Goal: Task Accomplishment & Management: Use online tool/utility

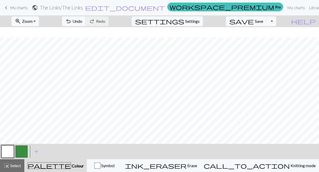
scroll to position [93, 0]
click at [20, 154] on button "button" at bounding box center [21, 151] width 12 height 12
click at [195, 20] on span "Settings" at bounding box center [192, 21] width 14 height 6
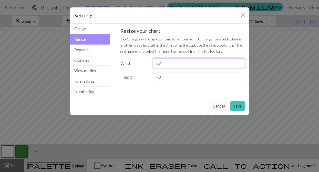
click at [168, 63] on input "29" at bounding box center [199, 63] width 92 height 10
click at [168, 81] on input "70" at bounding box center [199, 77] width 92 height 10
click at [211, 109] on button "Cancel" at bounding box center [218, 106] width 19 height 10
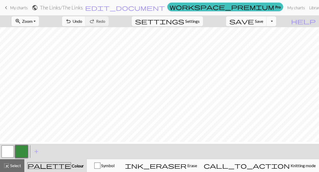
scroll to position [55, 0]
click at [8, 151] on button "button" at bounding box center [8, 151] width 12 height 12
click at [9, 152] on button "button" at bounding box center [8, 151] width 12 height 12
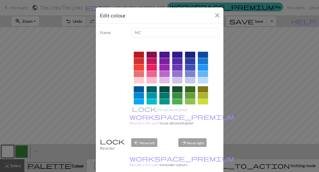
click at [7, 114] on div "Edit colour Name MC Use advanced picker workspace_premium Become a Pro user to …" at bounding box center [159, 86] width 319 height 172
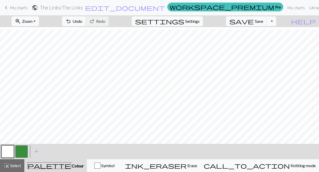
scroll to position [140, 0]
click at [22, 149] on button "button" at bounding box center [21, 151] width 12 height 12
click at [6, 153] on button "button" at bounding box center [8, 151] width 12 height 12
click at [22, 150] on button "button" at bounding box center [21, 151] width 12 height 12
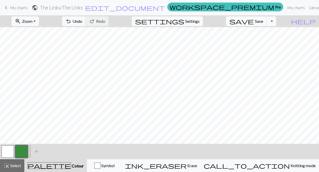
click at [7, 151] on button "button" at bounding box center [8, 151] width 12 height 12
click at [20, 152] on button "button" at bounding box center [21, 151] width 12 height 12
click at [11, 150] on button "button" at bounding box center [8, 151] width 12 height 12
click at [82, 23] on span "Undo" at bounding box center [77, 21] width 10 height 5
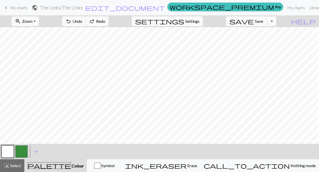
click at [21, 151] on button "button" at bounding box center [21, 151] width 12 height 12
click at [82, 22] on span "Undo" at bounding box center [77, 21] width 10 height 5
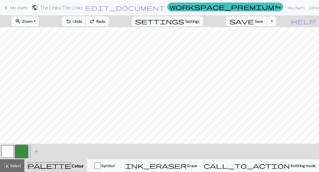
click at [82, 22] on span "Undo" at bounding box center [77, 21] width 10 height 5
click at [82, 20] on span "Undo" at bounding box center [77, 21] width 10 height 5
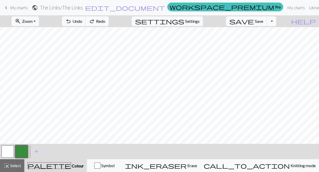
click at [95, 21] on span "redo" at bounding box center [92, 21] width 6 height 7
click at [82, 21] on span "Undo" at bounding box center [77, 21] width 10 height 5
click at [13, 149] on button "button" at bounding box center [8, 151] width 12 height 12
click at [22, 152] on button "button" at bounding box center [21, 151] width 12 height 12
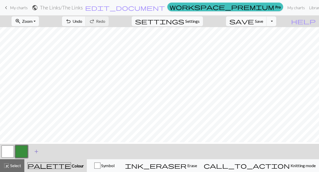
scroll to position [128, 0]
click at [82, 22] on span "Undo" at bounding box center [77, 21] width 10 height 5
click at [86, 18] on button "undo Undo Undo" at bounding box center [74, 21] width 24 height 10
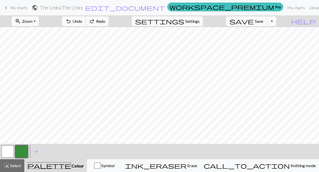
click at [86, 18] on button "undo Undo Undo" at bounding box center [74, 21] width 24 height 10
click at [71, 23] on span "undo" at bounding box center [68, 21] width 6 height 7
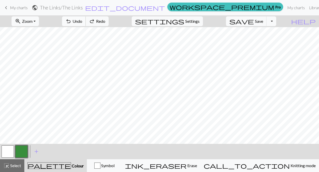
click at [71, 23] on span "undo" at bounding box center [68, 21] width 6 height 7
click at [11, 149] on button "button" at bounding box center [8, 151] width 12 height 12
click at [16, 151] on button "button" at bounding box center [21, 151] width 12 height 12
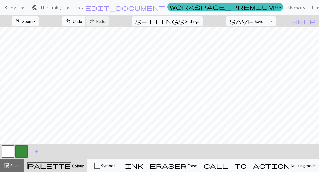
click at [71, 21] on span "undo" at bounding box center [68, 21] width 6 height 7
click at [82, 21] on span "Undo" at bounding box center [77, 21] width 10 height 5
click at [10, 151] on button "button" at bounding box center [8, 151] width 12 height 12
click at [82, 23] on span "Undo" at bounding box center [77, 21] width 10 height 5
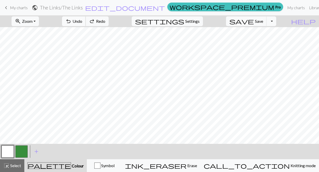
click at [82, 23] on span "Undo" at bounding box center [77, 21] width 10 height 5
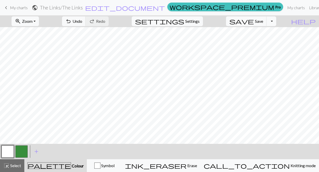
click at [20, 154] on button "button" at bounding box center [21, 151] width 12 height 12
click at [7, 152] on button "button" at bounding box center [8, 151] width 12 height 12
click at [82, 19] on span "Undo" at bounding box center [77, 21] width 10 height 5
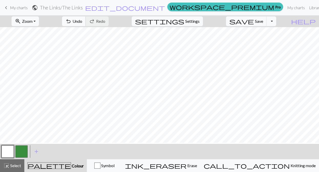
scroll to position [131, 0]
click at [8, 152] on button "button" at bounding box center [8, 151] width 12 height 12
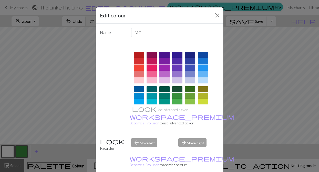
click at [42, 103] on div "Edit colour Name MC Use advanced picker workspace_premium Become a Pro user to …" at bounding box center [159, 86] width 319 height 172
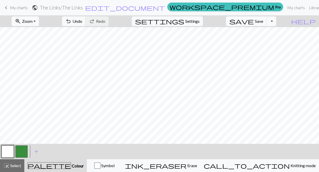
click at [22, 151] on button "button" at bounding box center [21, 151] width 12 height 12
click at [8, 152] on button "button" at bounding box center [8, 151] width 12 height 12
click at [23, 150] on button "button" at bounding box center [21, 151] width 12 height 12
click at [7, 150] on button "button" at bounding box center [8, 151] width 12 height 12
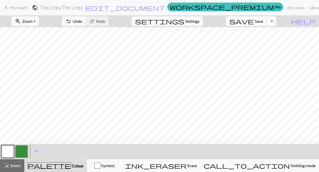
click at [12, 154] on button "button" at bounding box center [8, 151] width 12 height 12
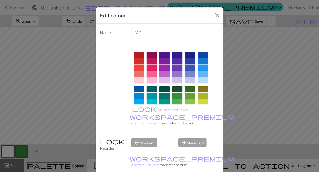
click at [31, 105] on div "Edit colour Name MC Use advanced picker workspace_premium Become a Pro user to …" at bounding box center [159, 86] width 319 height 172
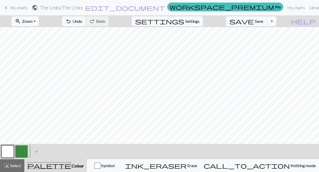
click at [23, 152] on button "button" at bounding box center [21, 151] width 12 height 12
click at [17, 151] on button "button" at bounding box center [21, 151] width 12 height 12
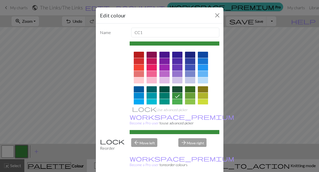
click at [20, 105] on div "Edit colour Name CC1 Use advanced picker workspace_premium Become a Pro user to…" at bounding box center [159, 86] width 319 height 172
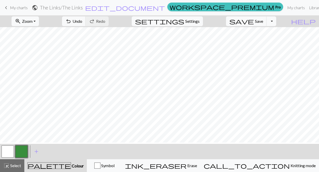
scroll to position [144, 0]
click at [82, 21] on span "Undo" at bounding box center [77, 21] width 10 height 5
click at [21, 152] on button "button" at bounding box center [21, 151] width 12 height 12
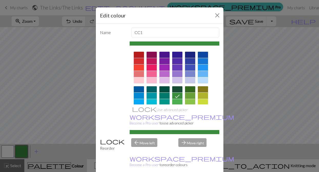
click at [37, 94] on div "Edit colour Name CC1 Use advanced picker workspace_premium Become a Pro user to…" at bounding box center [159, 86] width 319 height 172
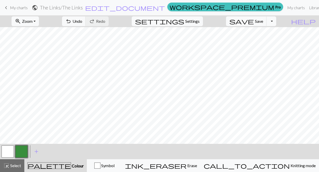
click at [9, 153] on button "button" at bounding box center [8, 151] width 12 height 12
click at [18, 151] on button "button" at bounding box center [21, 151] width 12 height 12
click at [9, 152] on button "button" at bounding box center [8, 151] width 12 height 12
click at [23, 151] on button "button" at bounding box center [21, 151] width 12 height 12
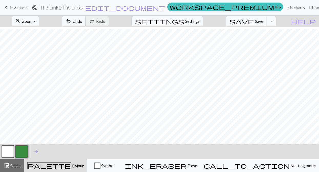
scroll to position [97, 0]
click at [9, 155] on button "button" at bounding box center [8, 151] width 12 height 12
click at [18, 150] on button "button" at bounding box center [21, 151] width 12 height 12
click at [10, 151] on button "button" at bounding box center [8, 151] width 12 height 12
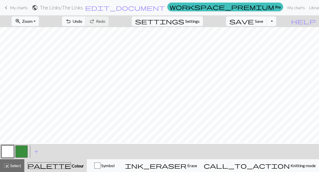
scroll to position [108, 0]
click at [23, 148] on button "button" at bounding box center [21, 151] width 12 height 12
click at [11, 153] on button "button" at bounding box center [8, 151] width 12 height 12
click at [24, 150] on button "button" at bounding box center [21, 151] width 12 height 12
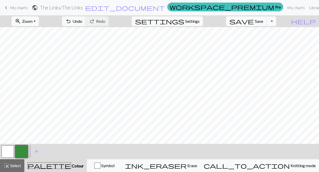
click at [10, 151] on button "button" at bounding box center [8, 151] width 12 height 12
click at [9, 148] on button "button" at bounding box center [8, 151] width 12 height 12
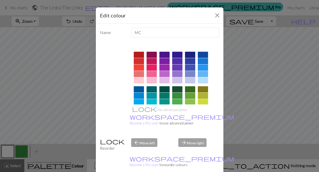
click at [22, 91] on div "Edit colour Name MC Use advanced picker workspace_premium Become a Pro user to …" at bounding box center [159, 86] width 319 height 172
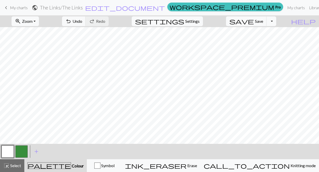
click at [18, 147] on button "button" at bounding box center [21, 151] width 12 height 12
click at [82, 23] on span "Undo" at bounding box center [77, 21] width 10 height 5
click at [5, 153] on button "button" at bounding box center [8, 151] width 12 height 12
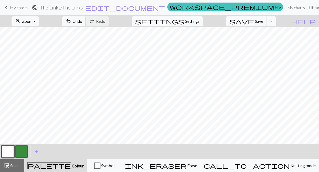
click at [20, 149] on button "button" at bounding box center [21, 151] width 12 height 12
click at [22, 153] on button "button" at bounding box center [21, 151] width 12 height 12
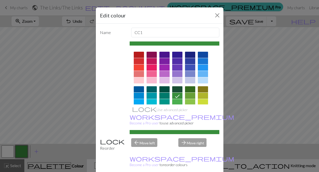
click at [41, 93] on div "Edit colour Name CC1 Use advanced picker workspace_premium Become a Pro user to…" at bounding box center [159, 86] width 319 height 172
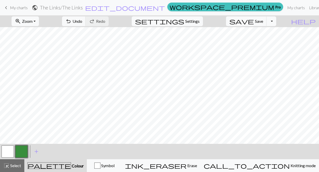
click at [9, 152] on button "button" at bounding box center [8, 151] width 12 height 12
click at [19, 151] on button "button" at bounding box center [21, 151] width 12 height 12
click at [6, 151] on button "button" at bounding box center [8, 151] width 12 height 12
click at [19, 151] on button "button" at bounding box center [21, 151] width 12 height 12
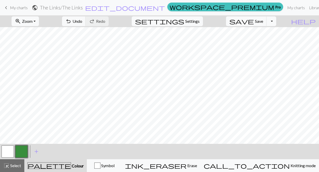
click at [7, 152] on button "button" at bounding box center [8, 151] width 12 height 12
click at [21, 152] on button "button" at bounding box center [21, 151] width 12 height 12
click at [39, 26] on button "zoom_in Zoom Zoom" at bounding box center [25, 21] width 27 height 10
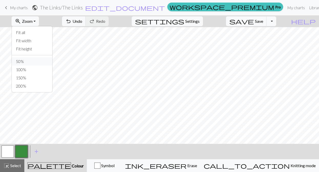
click at [40, 59] on button "50%" at bounding box center [32, 61] width 40 height 8
click at [6, 154] on button "button" at bounding box center [8, 151] width 12 height 12
click at [6, 150] on button "button" at bounding box center [8, 151] width 12 height 12
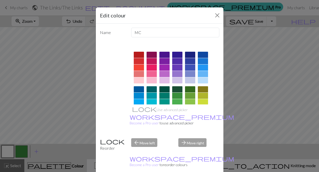
click at [73, 93] on div "Edit colour Name MC Use advanced picker workspace_premium Become a Pro user to …" at bounding box center [159, 86] width 319 height 172
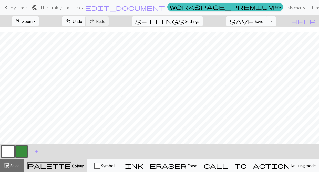
scroll to position [54, 0]
click at [23, 149] on button "button" at bounding box center [21, 151] width 12 height 12
click at [22, 148] on button "button" at bounding box center [21, 151] width 12 height 12
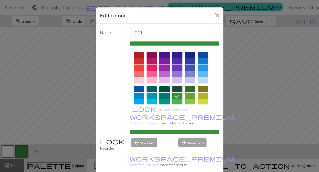
click at [48, 123] on div "Edit colour Name CC1 Use advanced picker workspace_premium Become a Pro user to…" at bounding box center [159, 86] width 319 height 172
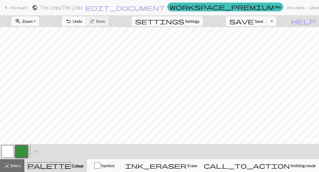
click at [9, 153] on button "button" at bounding box center [8, 151] width 12 height 12
click at [24, 152] on button "button" at bounding box center [21, 151] width 12 height 12
click at [8, 151] on button "button" at bounding box center [8, 151] width 12 height 12
click at [21, 152] on button "button" at bounding box center [21, 151] width 12 height 12
click at [21, 149] on button "button" at bounding box center [21, 151] width 12 height 12
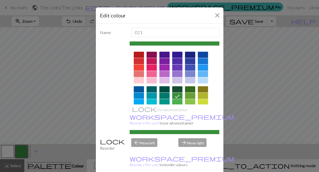
click at [56, 97] on div "Edit colour Name CC1 Use advanced picker workspace_premium Become a Pro user to…" at bounding box center [159, 86] width 319 height 172
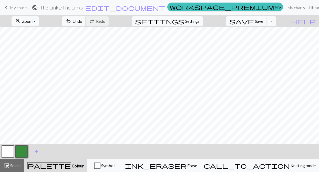
click at [10, 149] on button "button" at bounding box center [8, 151] width 12 height 12
click at [20, 149] on button "button" at bounding box center [21, 151] width 12 height 12
click at [6, 152] on button "button" at bounding box center [8, 151] width 12 height 12
click at [23, 147] on button "button" at bounding box center [21, 151] width 12 height 12
click at [9, 153] on button "button" at bounding box center [8, 151] width 12 height 12
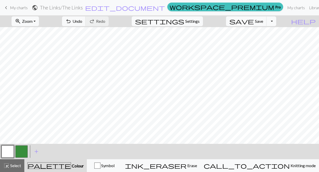
click at [17, 152] on button "button" at bounding box center [21, 151] width 12 height 12
click at [10, 152] on button "button" at bounding box center [8, 151] width 12 height 12
click at [22, 148] on button "button" at bounding box center [21, 151] width 12 height 12
click at [3, 146] on button "button" at bounding box center [8, 151] width 12 height 12
click at [18, 153] on button "button" at bounding box center [21, 151] width 12 height 12
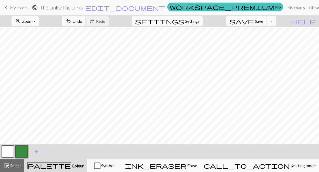
click at [4, 153] on button "button" at bounding box center [8, 151] width 12 height 12
click at [22, 148] on button "button" at bounding box center [21, 151] width 12 height 12
click at [10, 149] on button "button" at bounding box center [8, 151] width 12 height 12
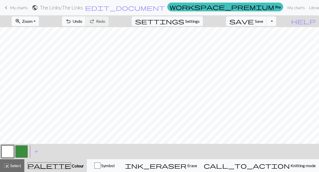
click at [20, 150] on button "button" at bounding box center [21, 151] width 12 height 12
click at [13, 151] on button "button" at bounding box center [8, 151] width 12 height 12
click at [21, 150] on button "button" at bounding box center [21, 151] width 12 height 12
click at [7, 150] on button "button" at bounding box center [8, 151] width 12 height 12
click at [20, 152] on button "button" at bounding box center [21, 151] width 12 height 12
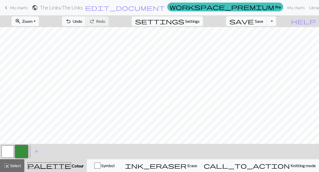
click at [21, 148] on button "button" at bounding box center [21, 151] width 12 height 12
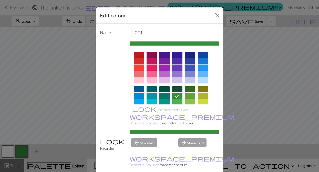
click at [58, 99] on div "Edit colour Name CC1 Use advanced picker workspace_premium Become a Pro user to…" at bounding box center [159, 86] width 319 height 172
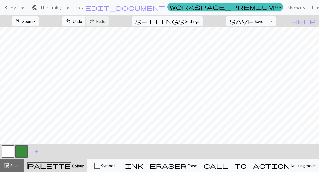
click at [8, 152] on button "button" at bounding box center [8, 151] width 12 height 12
click at [20, 151] on button "button" at bounding box center [21, 151] width 12 height 12
click at [86, 24] on button "undo Undo Undo" at bounding box center [74, 21] width 24 height 10
click at [86, 25] on button "undo Undo Undo" at bounding box center [74, 21] width 24 height 10
click at [7, 151] on button "button" at bounding box center [8, 151] width 12 height 12
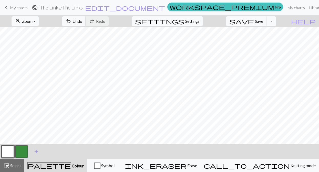
click at [21, 152] on button "button" at bounding box center [21, 151] width 12 height 12
click at [6, 151] on button "button" at bounding box center [8, 151] width 12 height 12
click at [22, 151] on button "button" at bounding box center [21, 151] width 12 height 12
click at [4, 154] on button "button" at bounding box center [8, 151] width 12 height 12
click at [9, 151] on button "button" at bounding box center [8, 151] width 12 height 12
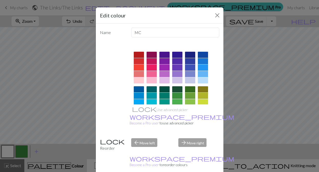
click at [62, 80] on div "Edit colour Name MC Use advanced picker workspace_premium Become a Pro user to …" at bounding box center [159, 86] width 319 height 172
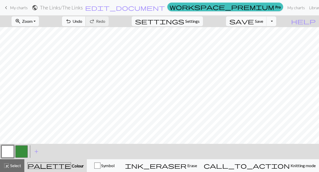
click at [82, 22] on span "Undo" at bounding box center [77, 21] width 10 height 5
click at [16, 153] on button "button" at bounding box center [21, 151] width 12 height 12
click at [9, 151] on button "button" at bounding box center [8, 151] width 12 height 12
click at [23, 149] on button "button" at bounding box center [21, 151] width 12 height 12
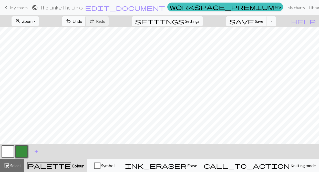
click at [82, 22] on span "Undo" at bounding box center [77, 21] width 10 height 5
click at [82, 23] on span "Undo" at bounding box center [77, 21] width 10 height 5
click at [71, 22] on span "undo" at bounding box center [68, 21] width 6 height 7
click at [10, 148] on button "button" at bounding box center [8, 151] width 12 height 12
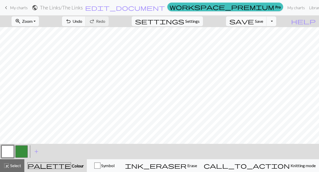
click at [20, 154] on button "button" at bounding box center [21, 151] width 12 height 12
click at [6, 150] on button "button" at bounding box center [8, 151] width 12 height 12
click at [19, 150] on button "button" at bounding box center [21, 151] width 12 height 12
click at [5, 148] on button "button" at bounding box center [8, 151] width 12 height 12
click at [19, 150] on button "button" at bounding box center [21, 151] width 12 height 12
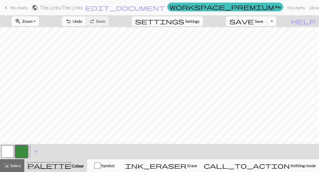
click at [5, 146] on button "button" at bounding box center [8, 151] width 12 height 12
click at [22, 147] on button "button" at bounding box center [21, 151] width 12 height 12
click at [10, 148] on button "button" at bounding box center [8, 151] width 12 height 12
click at [20, 153] on button "button" at bounding box center [21, 151] width 12 height 12
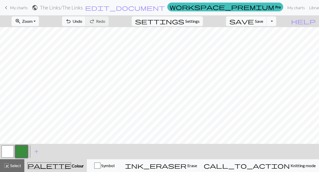
click at [8, 152] on button "button" at bounding box center [8, 151] width 12 height 12
click at [22, 150] on button "button" at bounding box center [21, 151] width 12 height 12
click at [9, 151] on button "button" at bounding box center [8, 151] width 12 height 12
click at [19, 153] on button "button" at bounding box center [21, 151] width 12 height 12
click at [7, 151] on button "button" at bounding box center [8, 151] width 12 height 12
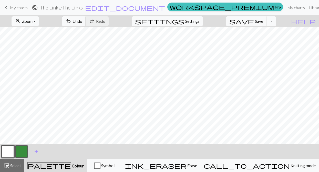
click at [18, 148] on button "button" at bounding box center [21, 151] width 12 height 12
click at [8, 151] on button "button" at bounding box center [8, 151] width 12 height 12
click at [23, 149] on button "button" at bounding box center [21, 151] width 12 height 12
click at [8, 153] on button "button" at bounding box center [8, 151] width 12 height 12
click at [22, 151] on button "button" at bounding box center [21, 151] width 12 height 12
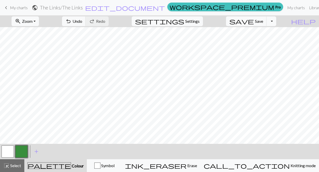
click at [13, 149] on button "button" at bounding box center [8, 151] width 12 height 12
click at [21, 150] on button "button" at bounding box center [21, 151] width 12 height 12
click at [82, 23] on span "Undo" at bounding box center [77, 21] width 10 height 5
click at [71, 22] on span "undo" at bounding box center [68, 21] width 6 height 7
click at [9, 153] on button "button" at bounding box center [8, 151] width 12 height 12
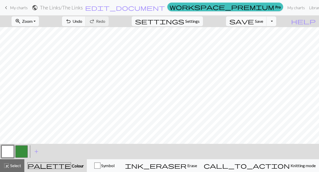
click at [20, 150] on button "button" at bounding box center [21, 151] width 12 height 12
click at [5, 152] on button "button" at bounding box center [8, 151] width 12 height 12
click at [21, 148] on button "button" at bounding box center [21, 151] width 12 height 12
click at [86, 23] on button "undo Undo Undo" at bounding box center [74, 21] width 24 height 10
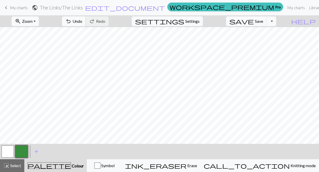
click at [86, 24] on button "undo Undo Undo" at bounding box center [74, 21] width 24 height 10
click at [86, 22] on button "undo Undo Undo" at bounding box center [74, 21] width 24 height 10
click at [82, 22] on span "Undo" at bounding box center [77, 21] width 10 height 5
click at [86, 23] on button "undo Undo Undo" at bounding box center [74, 21] width 24 height 10
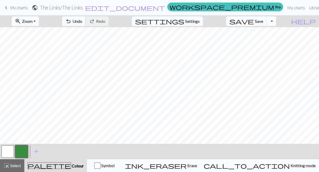
click at [71, 22] on span "undo" at bounding box center [68, 21] width 6 height 7
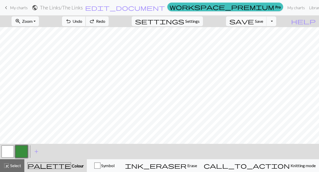
click at [71, 22] on span "undo" at bounding box center [68, 21] width 6 height 7
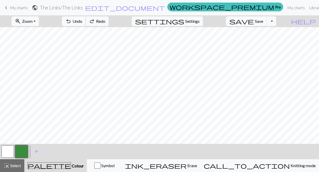
click at [71, 22] on span "undo" at bounding box center [68, 21] width 6 height 7
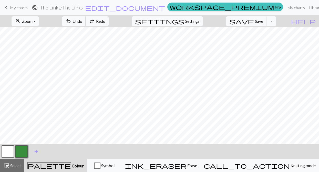
scroll to position [34, 0]
click at [25, 151] on button "button" at bounding box center [21, 151] width 12 height 12
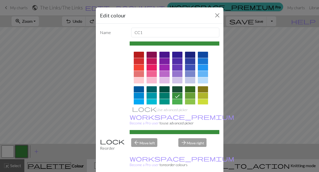
click at [272, 55] on div "Edit colour Name CC1 Use advanced picker workspace_premium Become a Pro user to…" at bounding box center [159, 86] width 319 height 172
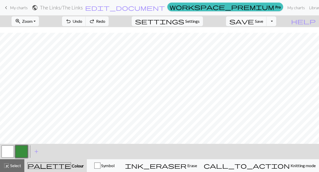
scroll to position [49, 0]
click at [10, 153] on button "button" at bounding box center [8, 151] width 12 height 12
click at [82, 22] on span "Undo" at bounding box center [77, 21] width 10 height 5
click at [23, 151] on button "button" at bounding box center [21, 151] width 12 height 12
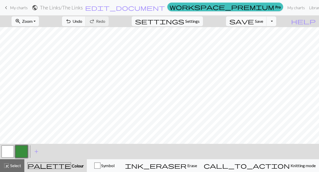
click at [3, 153] on button "button" at bounding box center [8, 151] width 12 height 12
click at [22, 153] on button "button" at bounding box center [21, 151] width 12 height 12
click at [10, 147] on button "button" at bounding box center [8, 151] width 12 height 12
click at [19, 154] on button "button" at bounding box center [21, 151] width 12 height 12
click at [10, 153] on button "button" at bounding box center [8, 151] width 12 height 12
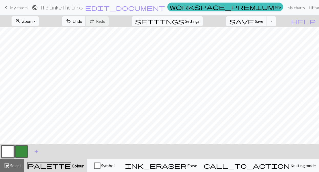
click at [21, 152] on button "button" at bounding box center [21, 151] width 12 height 12
click at [10, 152] on button "button" at bounding box center [8, 151] width 12 height 12
click at [21, 152] on button "button" at bounding box center [21, 151] width 12 height 12
click at [10, 149] on button "button" at bounding box center [8, 151] width 12 height 12
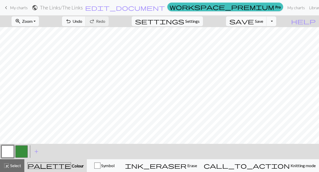
click at [27, 152] on button "button" at bounding box center [21, 151] width 12 height 12
click at [9, 152] on button "button" at bounding box center [8, 151] width 12 height 12
click at [21, 153] on button "button" at bounding box center [21, 151] width 12 height 12
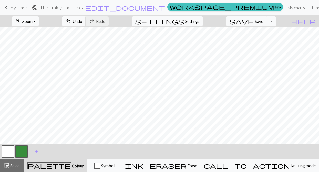
click at [21, 148] on button "button" at bounding box center [21, 151] width 12 height 12
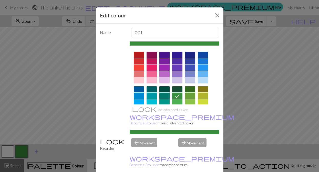
click at [49, 95] on div "Edit colour Name CC1 Use advanced picker workspace_premium Become a Pro user to…" at bounding box center [159, 86] width 319 height 172
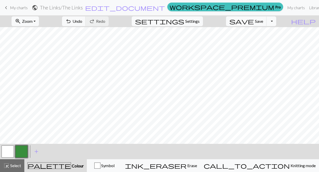
click at [9, 151] on button "button" at bounding box center [8, 151] width 12 height 12
click at [14, 155] on div at bounding box center [8, 152] width 14 height 14
click at [19, 154] on button "button" at bounding box center [21, 151] width 12 height 12
click at [263, 22] on span "Save" at bounding box center [259, 21] width 8 height 5
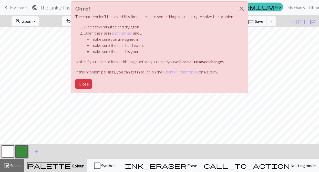
click at [278, 67] on div "Oh no! The chart couldn't be saved this time. Here are some things you can try …" at bounding box center [159, 48] width 319 height 97
click at [240, 10] on button "Close" at bounding box center [241, 9] width 12 height 14
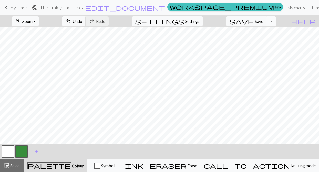
click at [276, 23] on button "Toggle Dropdown" at bounding box center [271, 21] width 10 height 10
click at [271, 34] on button "file_copy Save a copy" at bounding box center [233, 32] width 84 height 8
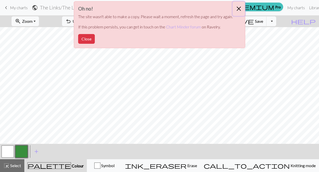
click at [238, 9] on button "Close" at bounding box center [238, 9] width 12 height 14
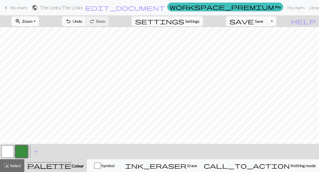
click at [276, 21] on button "Toggle Dropdown" at bounding box center [271, 21] width 10 height 10
click at [273, 39] on button "save_alt Download" at bounding box center [233, 41] width 84 height 8
click at [263, 23] on span "Save" at bounding box center [259, 21] width 8 height 5
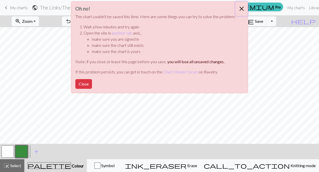
click at [241, 9] on button "Close" at bounding box center [241, 9] width 12 height 14
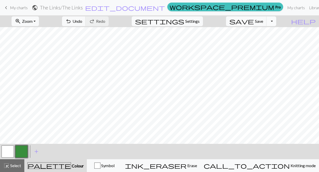
click at [276, 20] on button "Toggle Dropdown" at bounding box center [271, 21] width 10 height 10
click at [273, 33] on button "file_copy Save a copy" at bounding box center [233, 32] width 84 height 8
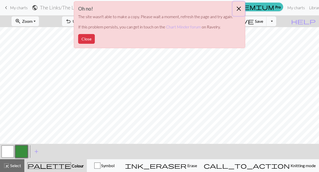
click at [239, 9] on button "Close" at bounding box center [238, 9] width 12 height 14
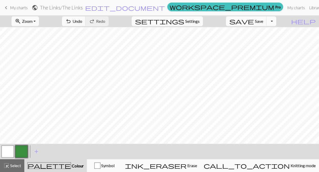
click at [20, 7] on span "My charts" at bounding box center [19, 7] width 18 height 5
click at [39, 21] on button "zoom_in Zoom Zoom" at bounding box center [25, 21] width 27 height 10
click at [50, 76] on button "150%" at bounding box center [32, 78] width 40 height 8
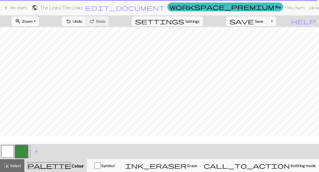
scroll to position [0, 10]
click at [194, 19] on span "Settings" at bounding box center [192, 21] width 14 height 6
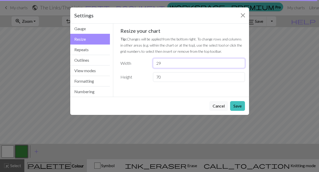
click at [177, 65] on input "29" at bounding box center [199, 63] width 92 height 10
type input "28"
click at [234, 104] on button "Save" at bounding box center [237, 106] width 15 height 10
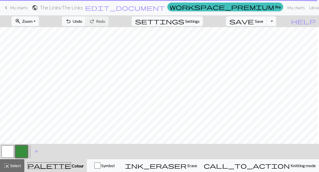
scroll to position [0, 0]
click at [276, 20] on button "Toggle Dropdown" at bounding box center [271, 21] width 10 height 10
click at [199, 22] on span "Settings" at bounding box center [192, 21] width 14 height 6
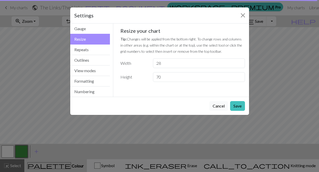
click at [226, 105] on button "Cancel" at bounding box center [218, 106] width 19 height 10
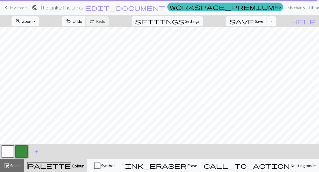
click at [276, 23] on button "Toggle Dropdown" at bounding box center [271, 21] width 10 height 10
click at [263, 20] on span "Save" at bounding box center [259, 21] width 8 height 5
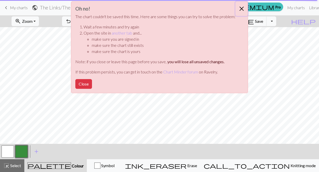
click at [240, 8] on button "Close" at bounding box center [241, 9] width 12 height 14
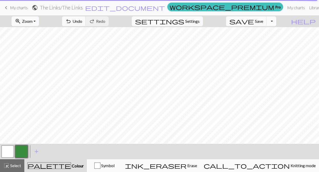
click at [276, 24] on button "Toggle Dropdown" at bounding box center [271, 21] width 10 height 10
click at [225, 21] on div "zoom_in Zoom Zoom Fit all Fit width Fit height 50% 100% 150% 200% undo Undo Und…" at bounding box center [143, 21] width 287 height 12
click at [270, 14] on nav "keyboard_arrow_left My charts public The Links / The Links edit_document Edit s…" at bounding box center [159, 7] width 319 height 15
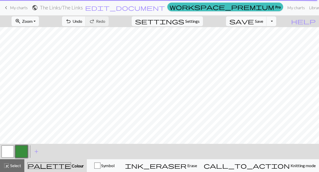
click at [7, 7] on span "keyboard_arrow_left" at bounding box center [6, 7] width 6 height 7
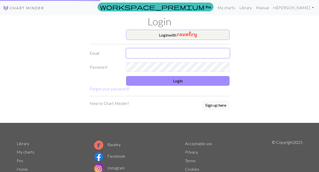
type input "ranihaigler@hotmail.com"
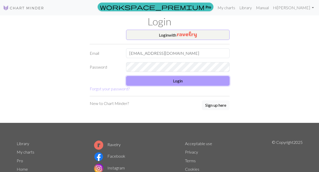
click at [195, 82] on button "Login" at bounding box center [177, 81] width 103 height 10
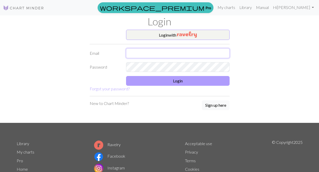
type input "[EMAIL_ADDRESS][DOMAIN_NAME]"
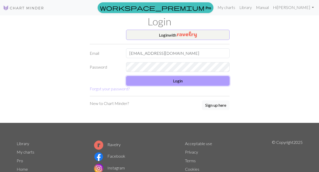
click at [157, 80] on button "Login" at bounding box center [177, 81] width 103 height 10
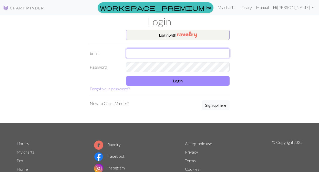
type input "[EMAIL_ADDRESS][DOMAIN_NAME]"
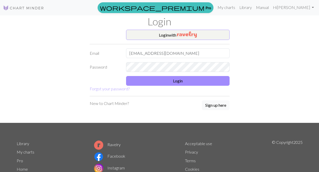
click at [164, 88] on form "Login with Email [EMAIL_ADDRESS][DOMAIN_NAME] Password Login Forgot your passwo…" at bounding box center [160, 61] width 140 height 62
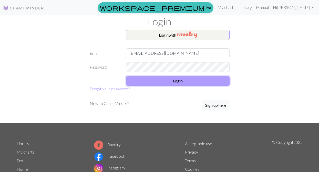
click at [164, 83] on button "Login" at bounding box center [177, 81] width 103 height 10
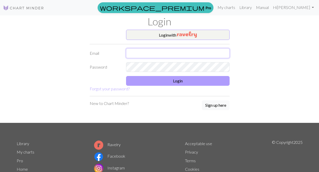
type input "[EMAIL_ADDRESS][DOMAIN_NAME]"
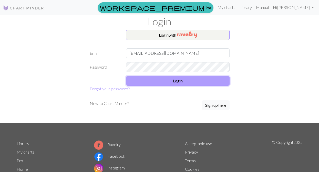
click at [175, 78] on button "Login" at bounding box center [177, 81] width 103 height 10
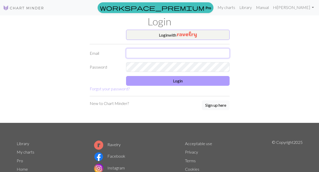
type input "[EMAIL_ADDRESS][DOMAIN_NAME]"
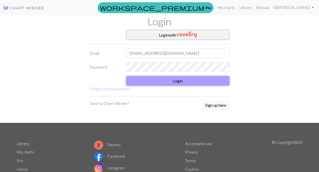
click at [165, 81] on button "Login" at bounding box center [177, 81] width 103 height 10
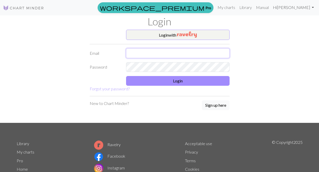
type input "[EMAIL_ADDRESS][DOMAIN_NAME]"
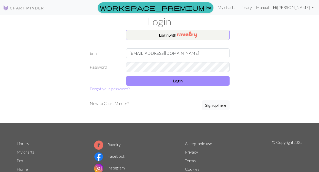
click at [304, 8] on link "Hi [PERSON_NAME]" at bounding box center [293, 7] width 45 height 10
click at [308, 38] on button "Logout" at bounding box center [294, 39] width 41 height 12
click at [304, 7] on link "Hi Rani Haigler" at bounding box center [293, 7] width 45 height 10
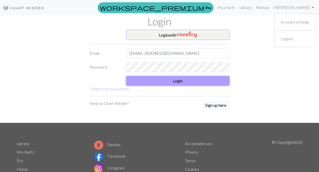
click at [187, 81] on button "Login" at bounding box center [177, 81] width 103 height 10
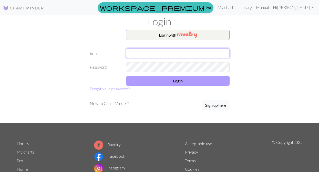
type input "[EMAIL_ADDRESS][DOMAIN_NAME]"
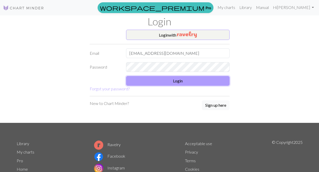
click at [166, 79] on button "Login" at bounding box center [177, 81] width 103 height 10
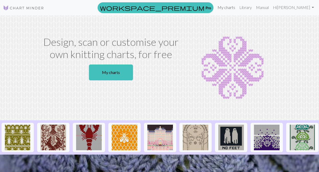
click at [237, 7] on link "My charts" at bounding box center [226, 7] width 22 height 10
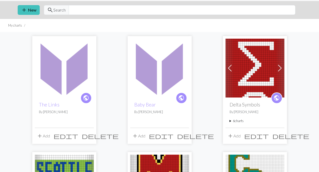
scroll to position [17, 0]
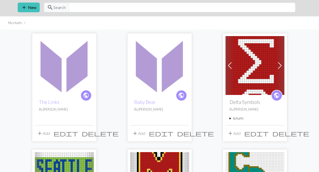
click at [89, 133] on span "delete" at bounding box center [100, 133] width 37 height 7
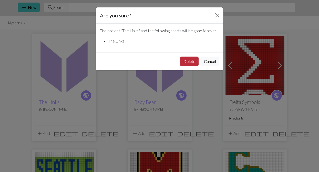
click at [192, 64] on button "Delete" at bounding box center [189, 62] width 18 height 10
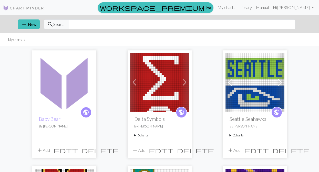
scroll to position [17, 0]
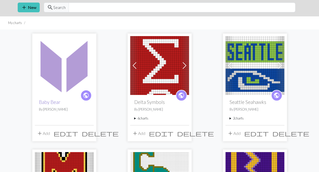
click at [60, 104] on link "Baby Bear" at bounding box center [50, 102] width 22 height 6
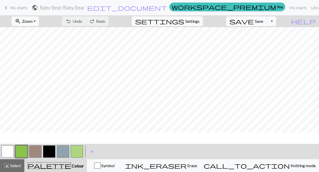
scroll to position [93, 0]
click at [254, 24] on span "save" at bounding box center [241, 21] width 25 height 7
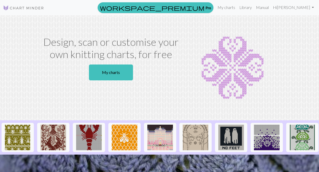
scroll to position [0, 0]
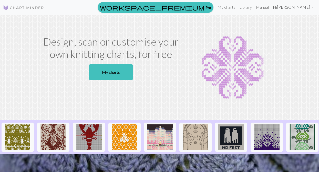
click at [300, 7] on link "Hi [PERSON_NAME]" at bounding box center [293, 7] width 45 height 10
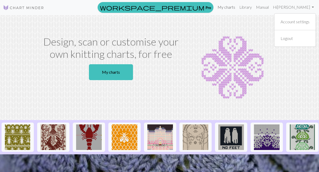
click at [237, 8] on link "My charts" at bounding box center [226, 7] width 22 height 10
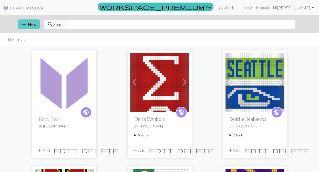
click at [34, 24] on button "add New" at bounding box center [29, 24] width 22 height 10
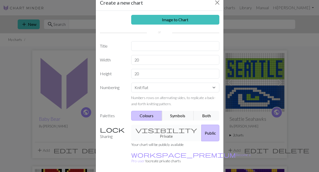
scroll to position [13, 0]
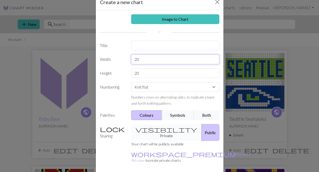
click at [143, 58] on input "20" at bounding box center [175, 60] width 88 height 10
type input "2"
type input "70"
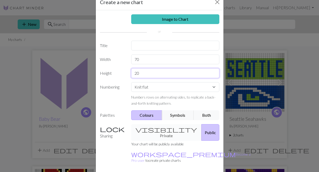
click at [141, 76] on input "20" at bounding box center [175, 73] width 88 height 10
type input "2"
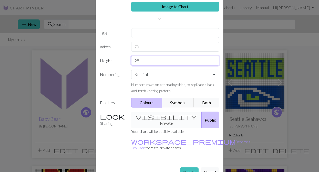
scroll to position [30, 0]
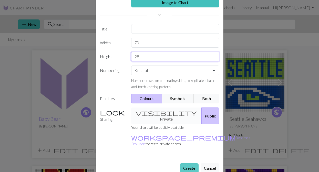
type input "28"
click at [192, 163] on button "Create" at bounding box center [189, 168] width 19 height 10
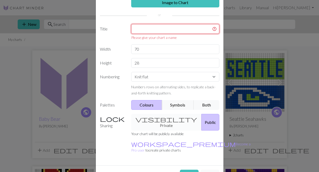
click at [144, 32] on input "text" at bounding box center [175, 29] width 88 height 10
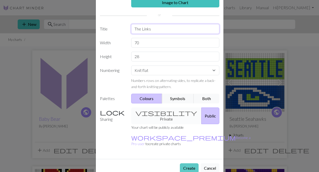
type input "The Links"
click at [186, 163] on button "Create" at bounding box center [189, 168] width 19 height 10
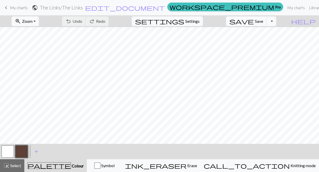
scroll to position [50, 0]
click at [23, 153] on button "button" at bounding box center [21, 151] width 12 height 12
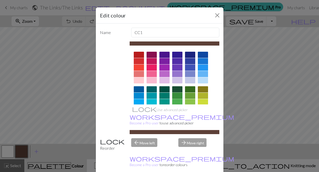
click at [178, 94] on div at bounding box center [177, 96] width 10 height 6
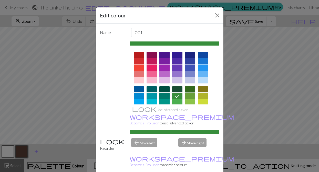
click at [189, 90] on div at bounding box center [190, 89] width 10 height 6
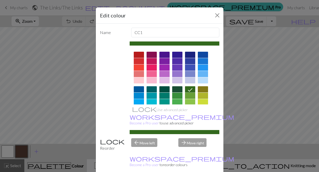
click at [173, 95] on div at bounding box center [177, 96] width 10 height 6
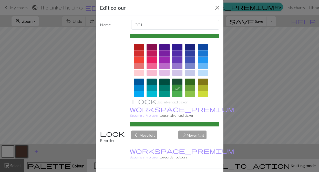
scroll to position [13, 0]
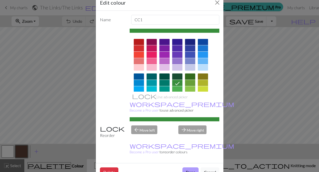
click at [183, 167] on button "Done" at bounding box center [190, 172] width 16 height 10
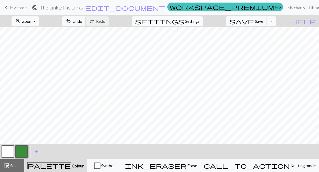
click at [203, 20] on button "settings Settings" at bounding box center [167, 21] width 71 height 10
select select "aran"
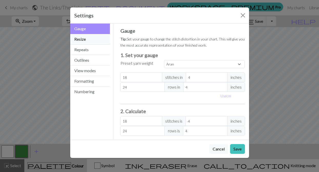
click at [81, 38] on button "Resize" at bounding box center [90, 39] width 40 height 10
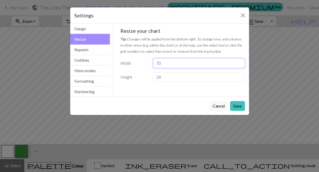
drag, startPoint x: 164, startPoint y: 63, endPoint x: 156, endPoint y: 63, distance: 8.5
click at [156, 63] on input "70" at bounding box center [199, 63] width 92 height 10
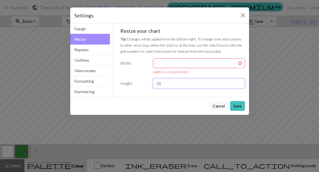
drag, startPoint x: 169, startPoint y: 81, endPoint x: 148, endPoint y: 83, distance: 21.8
click at [148, 83] on div "Height 28" at bounding box center [182, 84] width 131 height 10
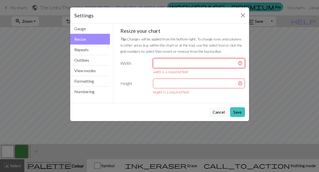
click at [158, 63] on input "number" at bounding box center [199, 63] width 92 height 10
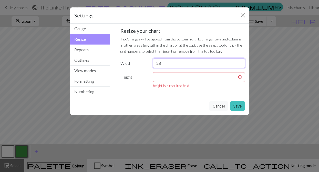
type input "28"
click at [164, 83] on div "height is a required field" at bounding box center [199, 85] width 92 height 5
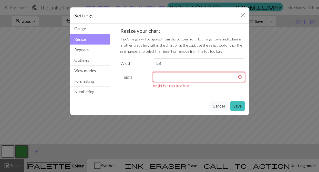
click at [164, 78] on input "number" at bounding box center [199, 77] width 92 height 10
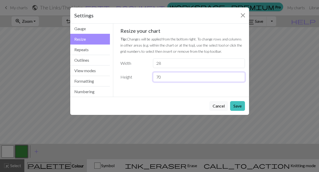
type input "70"
click at [245, 106] on div "Cancel Save" at bounding box center [159, 106] width 179 height 18
click at [236, 105] on button "Save" at bounding box center [237, 106] width 15 height 10
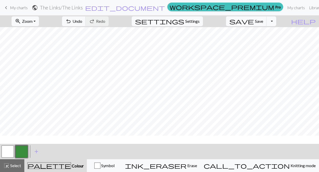
scroll to position [265, 0]
click at [82, 22] on span "Undo" at bounding box center [77, 21] width 10 height 5
click at [18, 154] on button "button" at bounding box center [21, 151] width 12 height 12
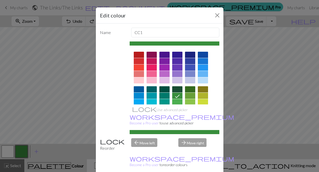
click at [270, 140] on div "Edit colour Name CC1 Use advanced picker workspace_premium Become a Pro user to…" at bounding box center [159, 86] width 319 height 172
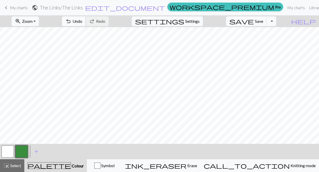
click at [86, 22] on button "undo Undo Undo" at bounding box center [74, 21] width 24 height 10
click at [21, 147] on button "button" at bounding box center [21, 151] width 12 height 12
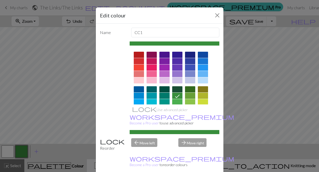
click at [40, 122] on div "Edit colour Name CC1 Use advanced picker workspace_premium Become a Pro user to…" at bounding box center [159, 86] width 319 height 172
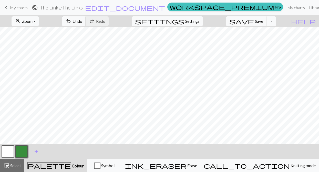
click at [5, 151] on button "button" at bounding box center [8, 151] width 12 height 12
click at [19, 150] on button "button" at bounding box center [21, 151] width 12 height 12
click at [86, 17] on button "undo Undo Undo" at bounding box center [74, 21] width 24 height 10
click at [10, 152] on button "button" at bounding box center [8, 151] width 12 height 12
click at [71, 23] on span "undo" at bounding box center [68, 21] width 6 height 7
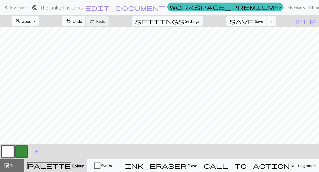
click at [18, 149] on button "button" at bounding box center [21, 151] width 12 height 12
click at [82, 23] on span "Undo" at bounding box center [77, 21] width 10 height 5
